Goal: Task Accomplishment & Management: Manage account settings

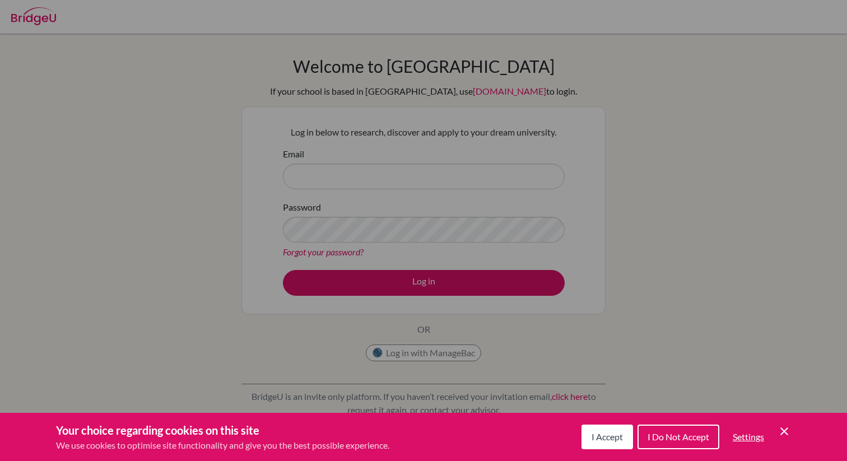
click at [778, 429] on icon "Cookie Control Close Icon" at bounding box center [784, 431] width 13 height 13
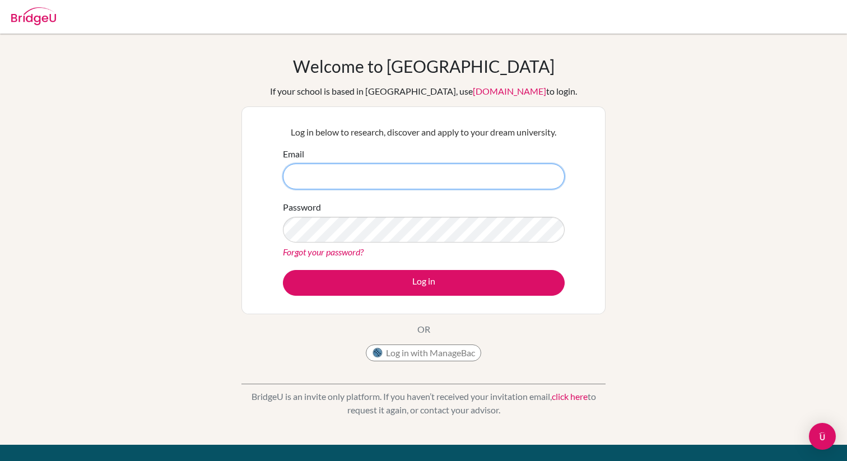
click at [363, 178] on input "Email" at bounding box center [424, 177] width 282 height 26
type input "[EMAIL_ADDRESS][DOMAIN_NAME]"
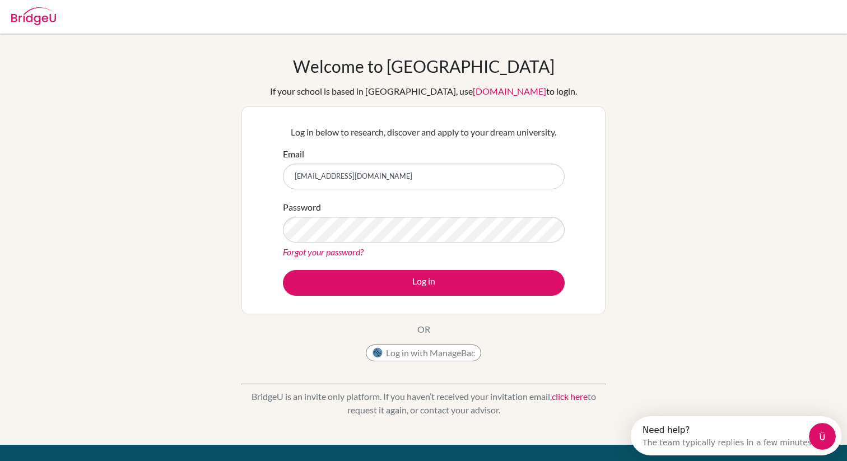
click at [371, 265] on form "Email marborgm@hotmail.com Password Forgot your password? Log in" at bounding box center [424, 221] width 282 height 148
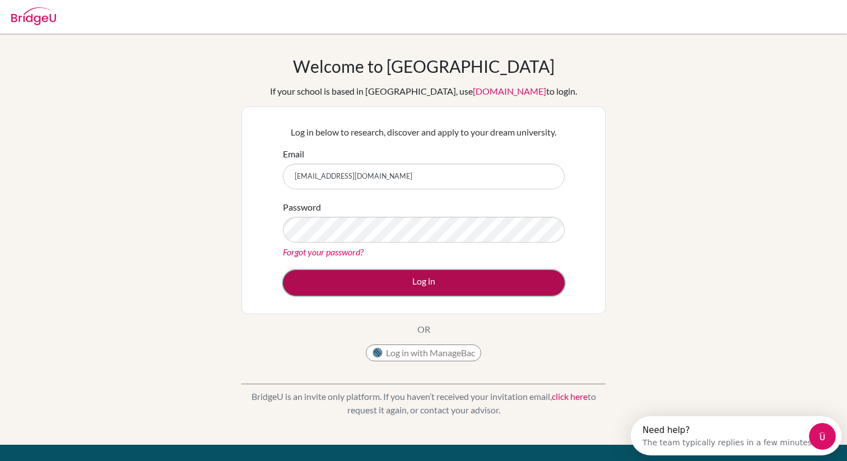
click at [371, 282] on button "Log in" at bounding box center [424, 283] width 282 height 26
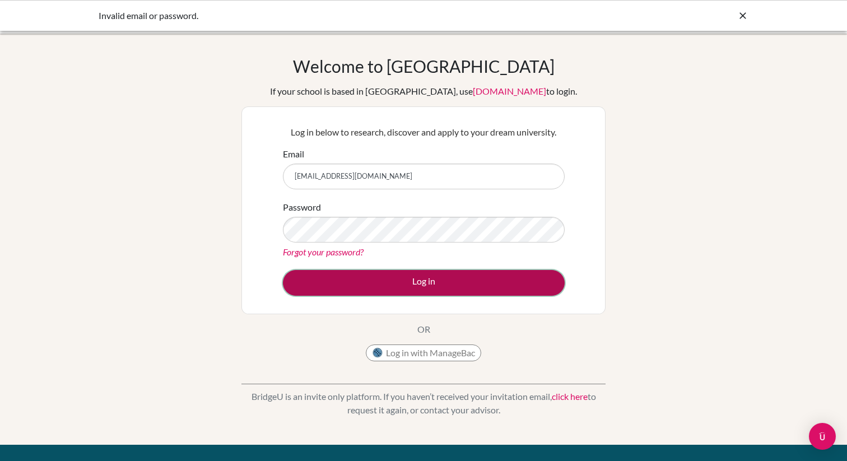
click at [506, 277] on button "Log in" at bounding box center [424, 283] width 282 height 26
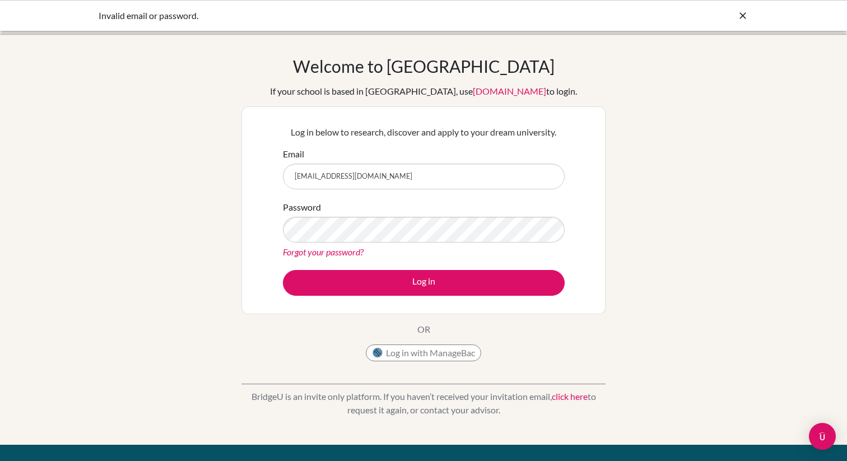
click at [448, 362] on div "Log in with ManageBac" at bounding box center [423, 356] width 115 height 22
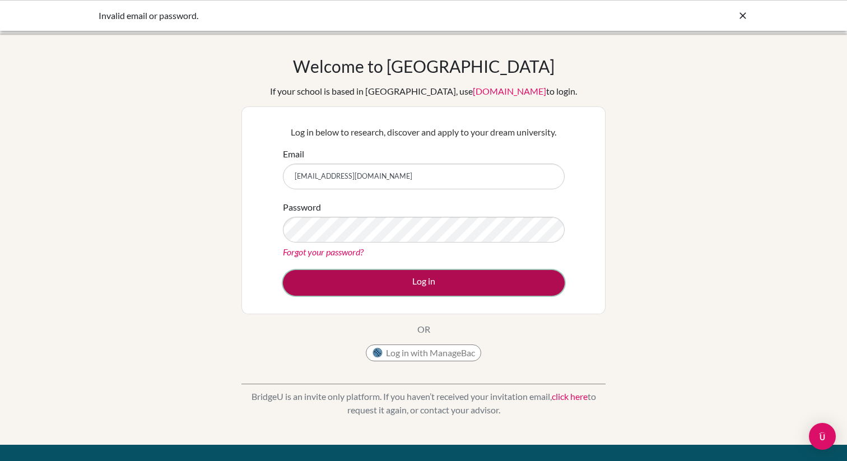
click at [524, 275] on button "Log in" at bounding box center [424, 283] width 282 height 26
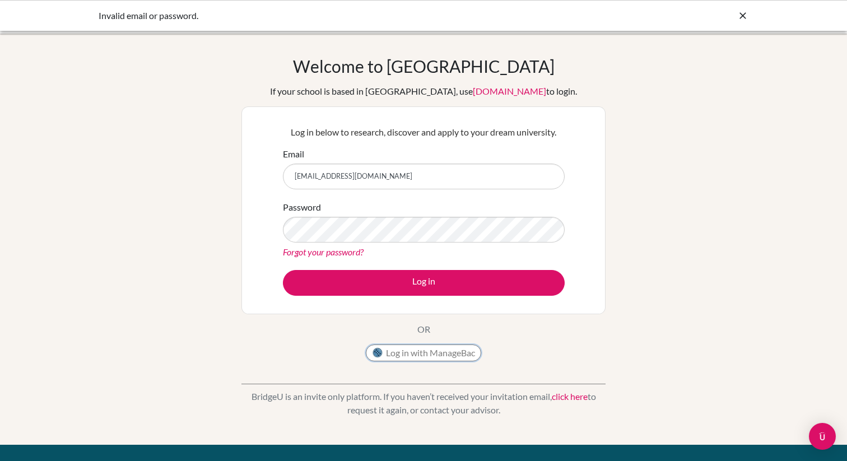
click at [408, 349] on button "Log in with ManageBac" at bounding box center [423, 353] width 115 height 17
